Goal: Task Accomplishment & Management: Manage account settings

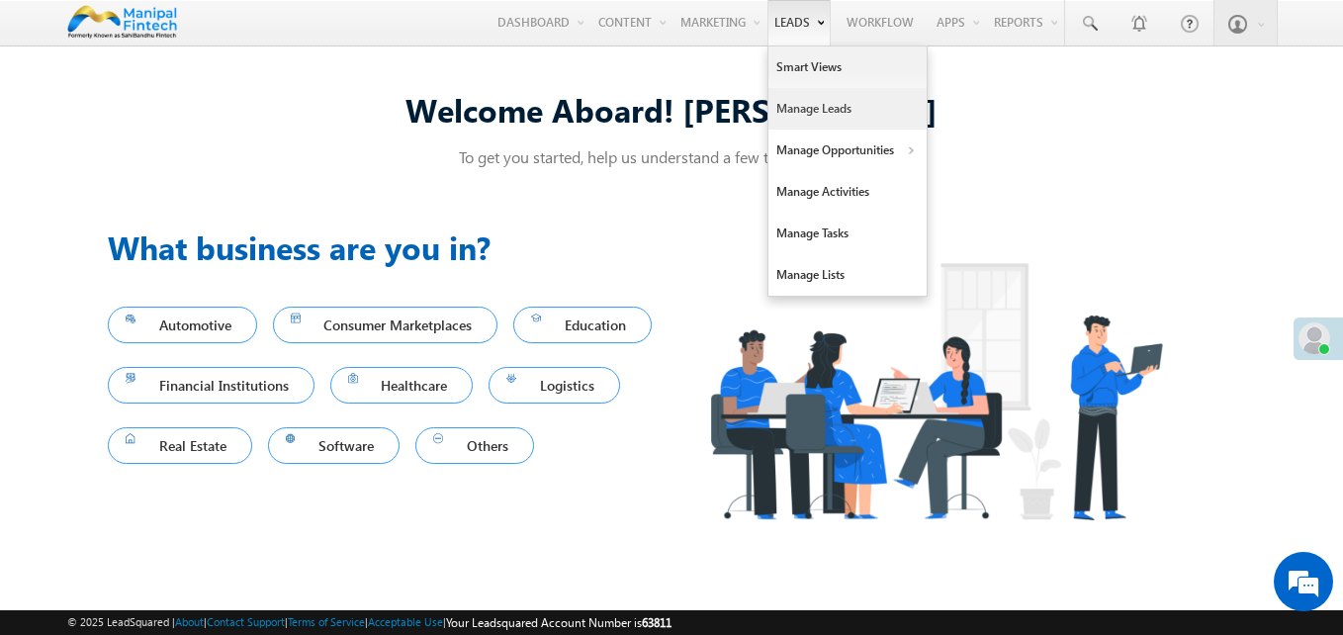
click at [802, 101] on link "Manage Leads" at bounding box center [848, 109] width 158 height 42
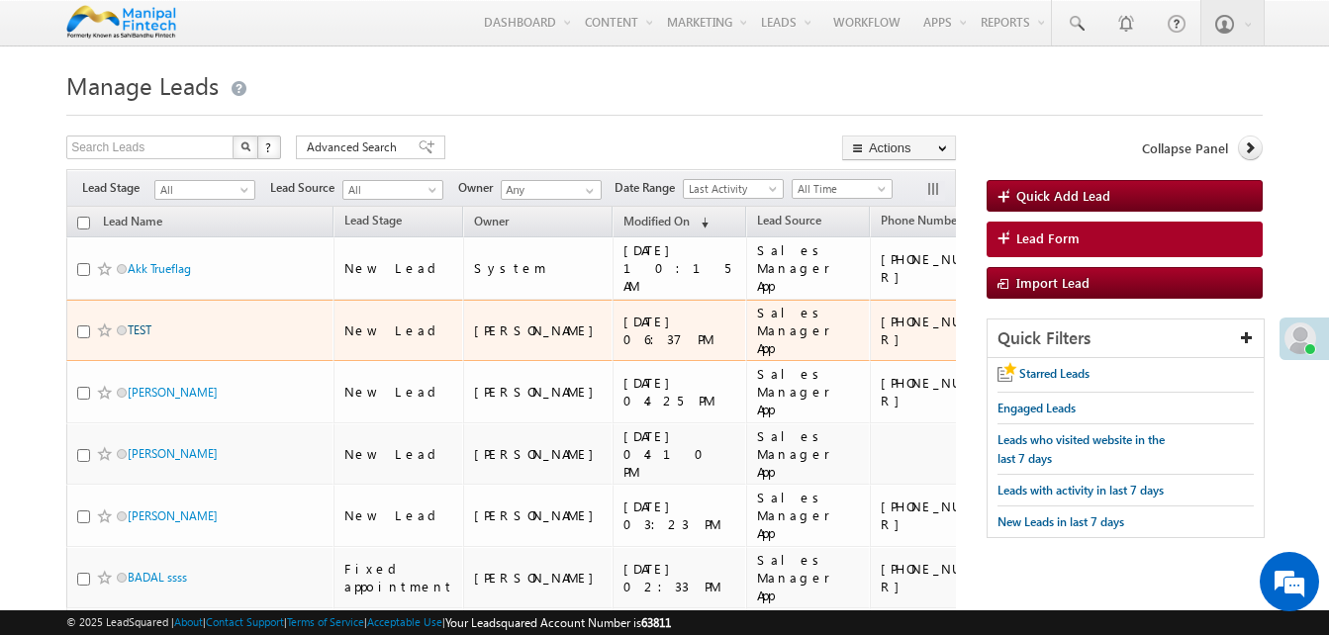
click at [150, 328] on link "TEST" at bounding box center [140, 329] width 24 height 15
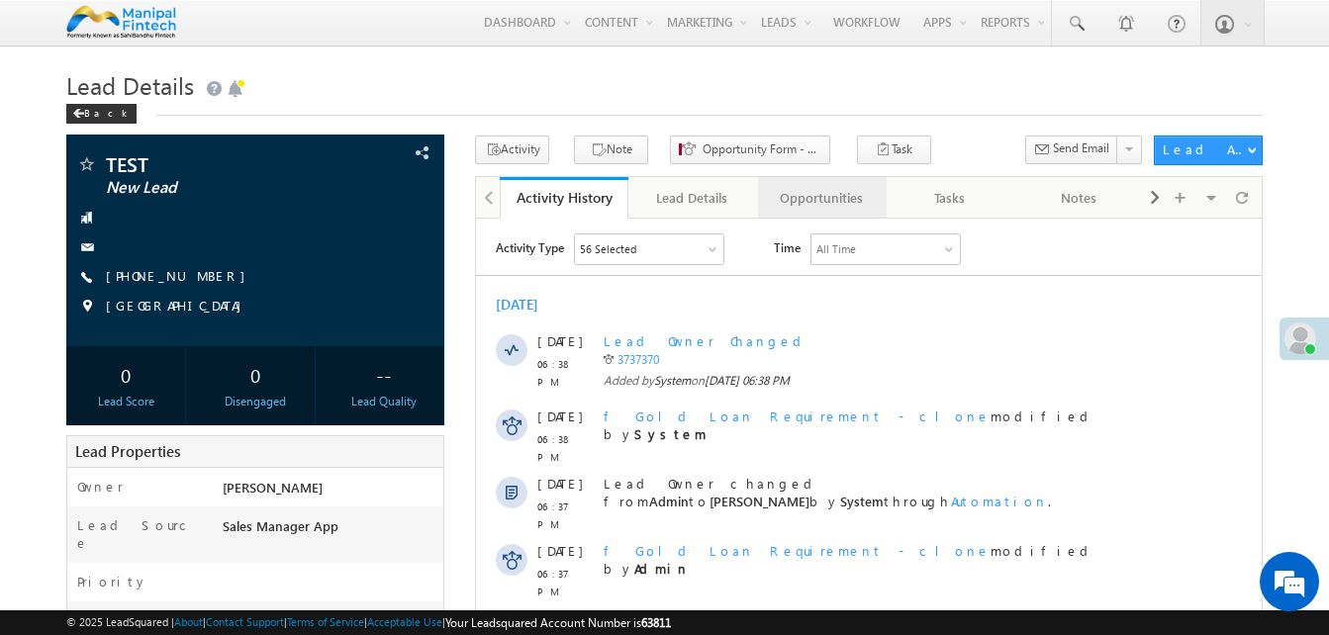
click at [816, 184] on link "Opportunities" at bounding box center [822, 198] width 129 height 42
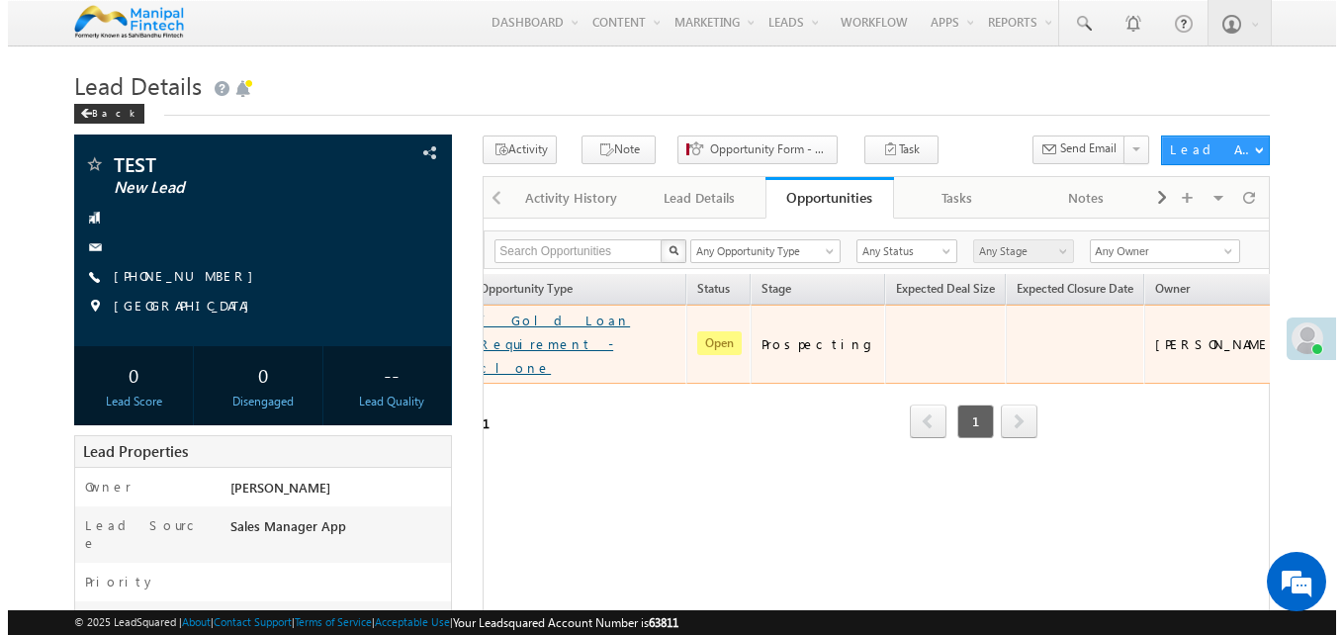
scroll to position [0, 239]
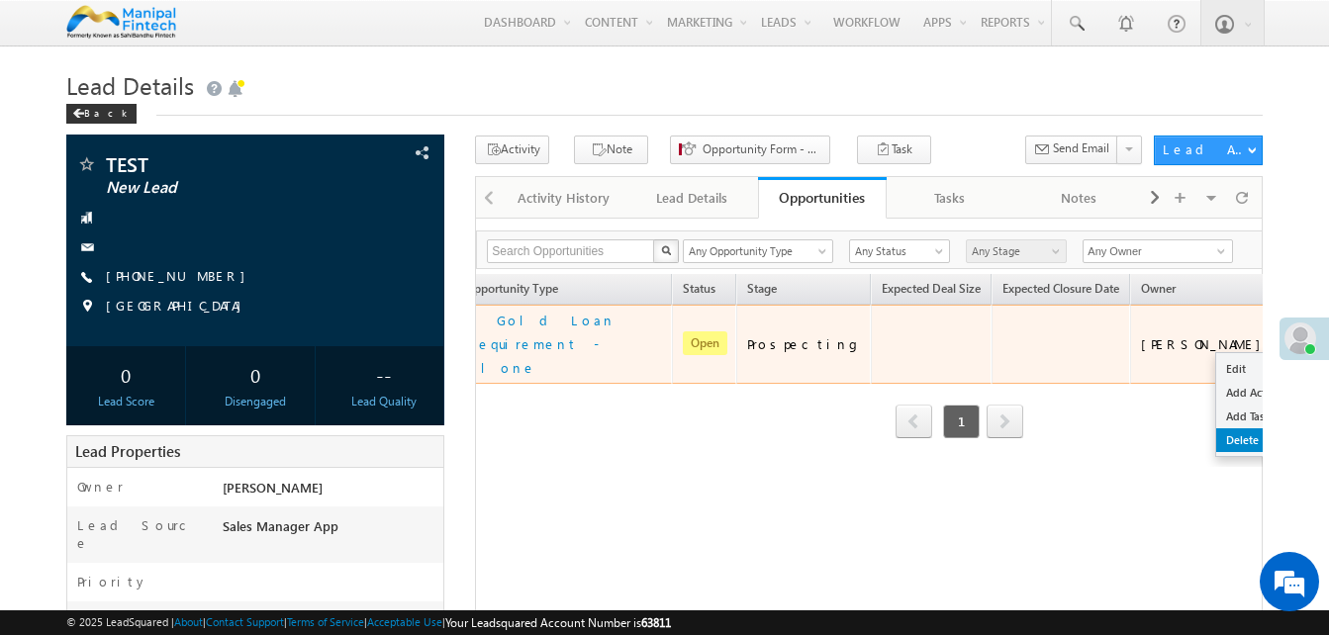
click at [1216, 428] on link "Delete" at bounding box center [1265, 440] width 99 height 24
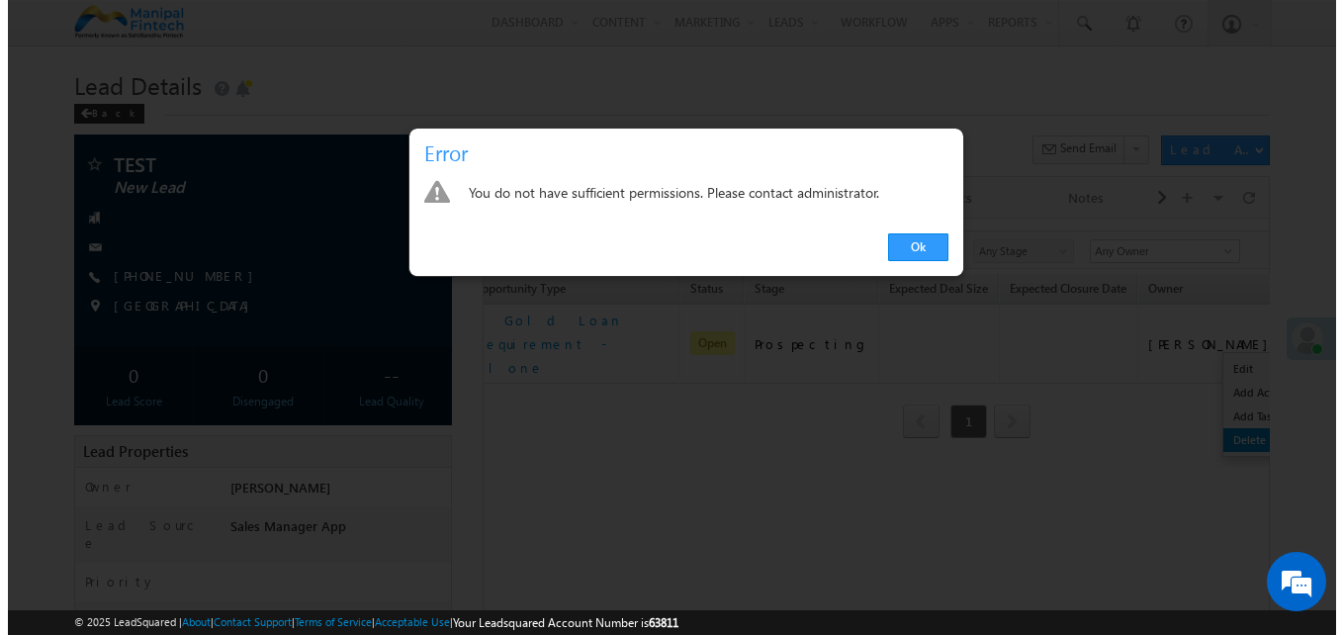
scroll to position [0, 230]
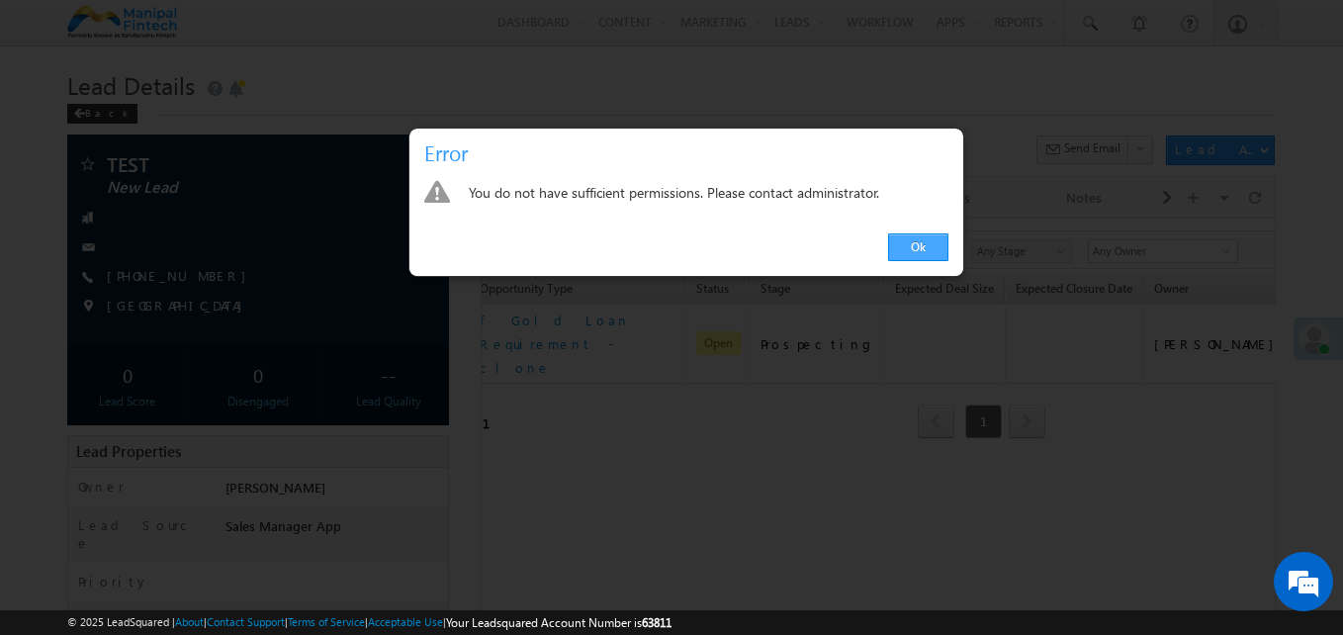
click at [933, 241] on link "Ok" at bounding box center [918, 247] width 60 height 28
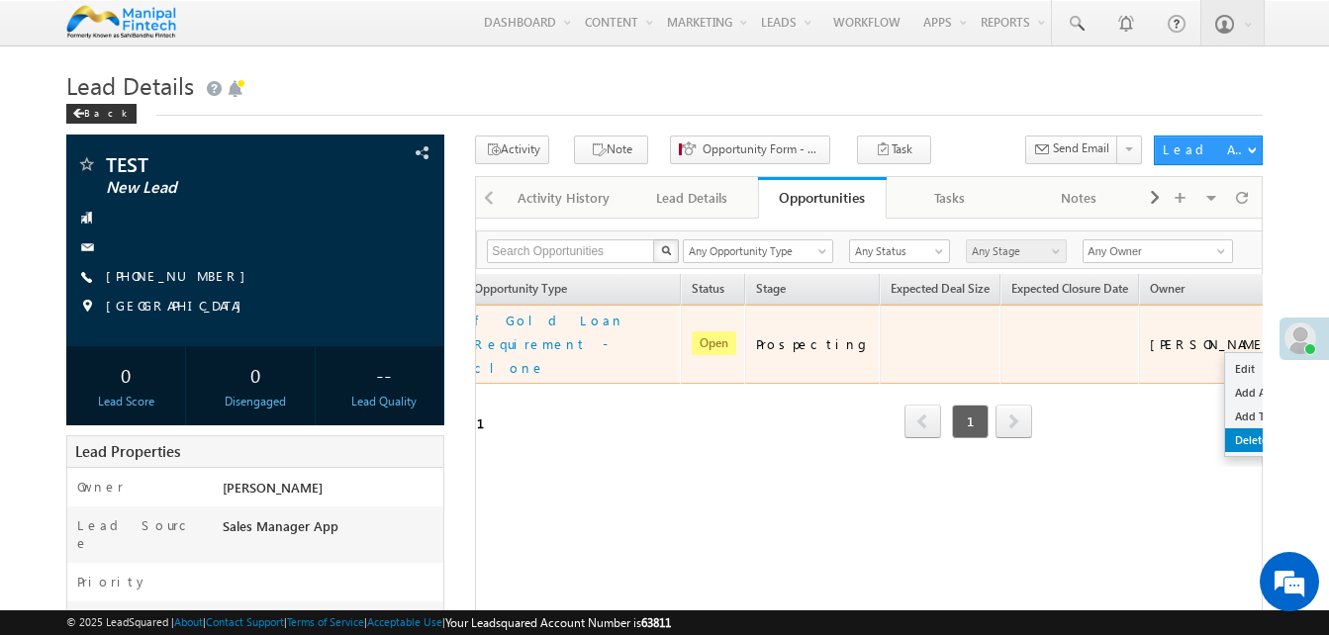
click at [1225, 428] on link "Delete" at bounding box center [1274, 440] width 99 height 24
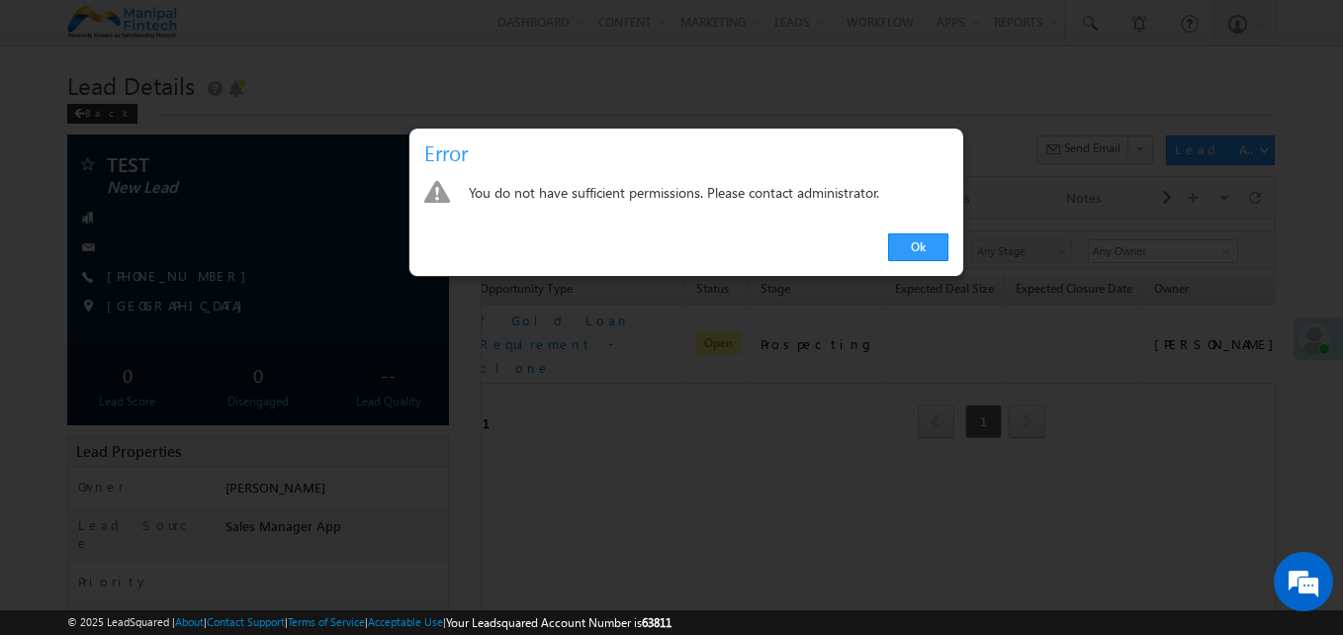
click at [700, 195] on div "You do not have sufficient permissions. Please contact administrator." at bounding box center [709, 194] width 480 height 28
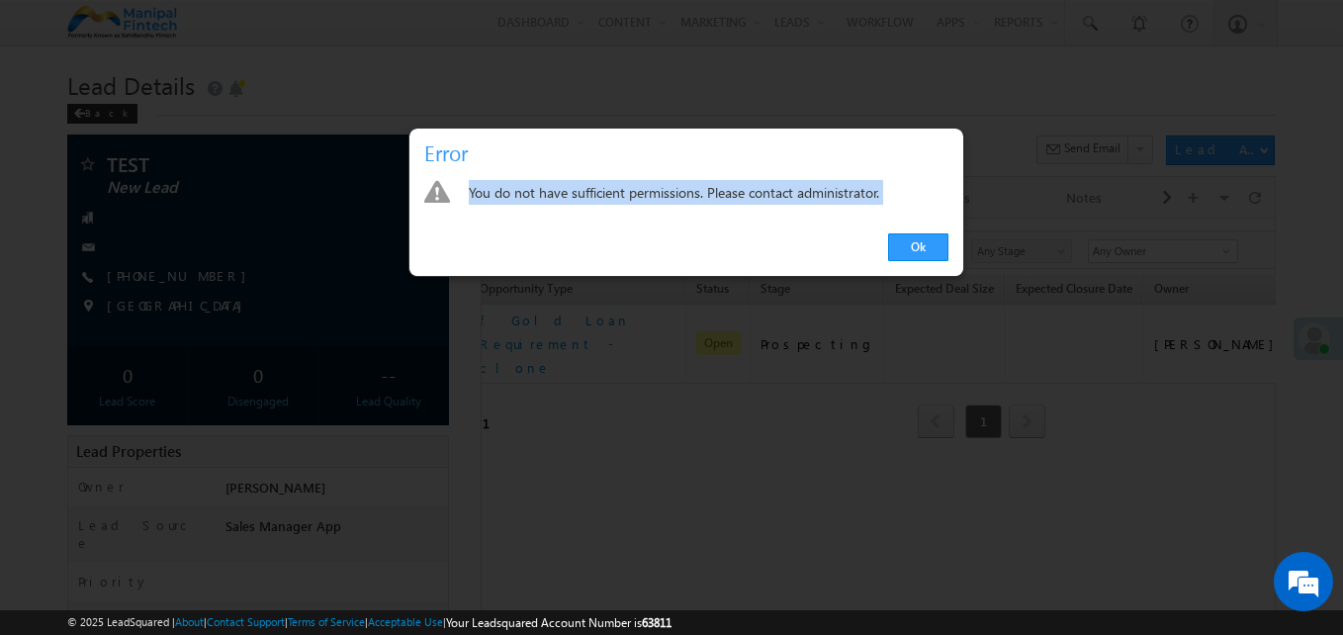
click at [700, 195] on div "You do not have sufficient permissions. Please contact administrator." at bounding box center [709, 194] width 480 height 28
drag, startPoint x: 700, startPoint y: 195, endPoint x: 910, endPoint y: 260, distance: 219.7
click at [910, 260] on link "Ok" at bounding box center [918, 247] width 60 height 28
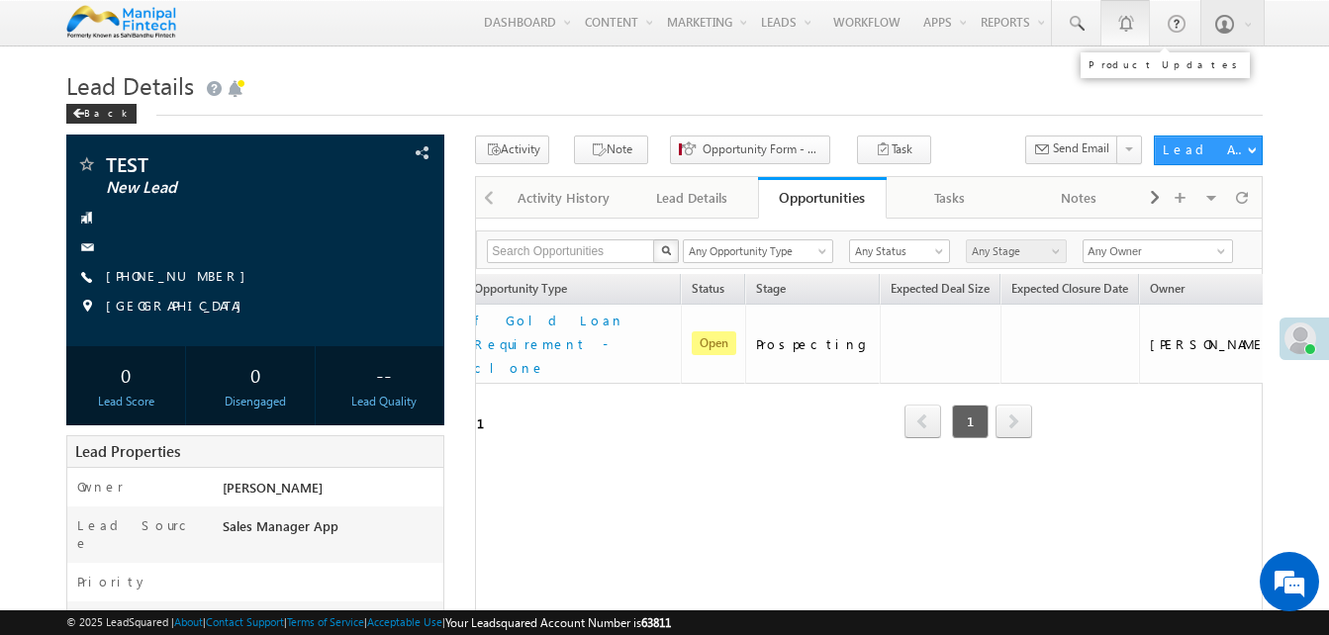
click at [1141, 36] on link "1" at bounding box center [1124, 23] width 49 height 46
